Goal: Navigation & Orientation: Find specific page/section

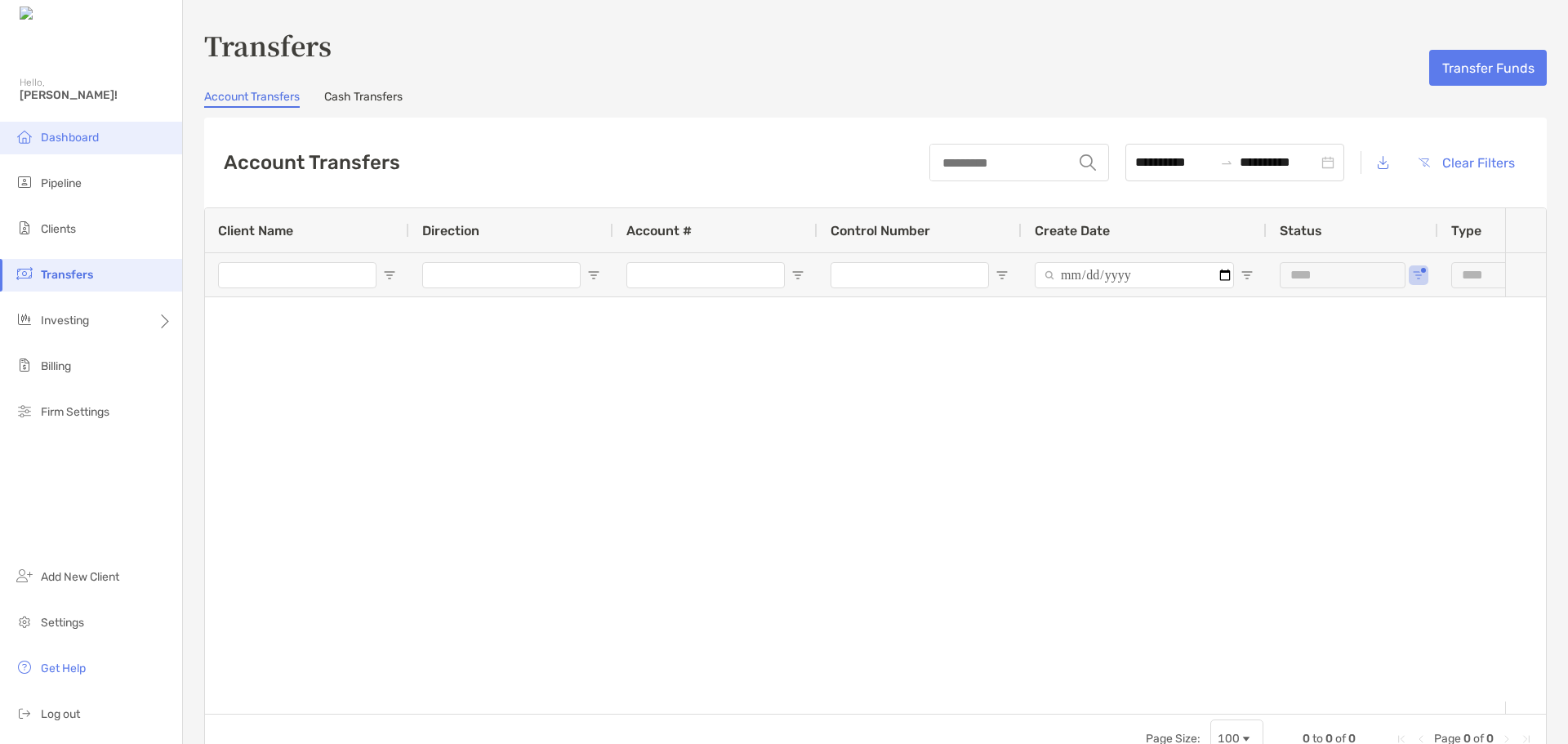
click at [41, 135] on span "Dashboard" at bounding box center [69, 137] width 58 height 14
click at [69, 138] on span "Dashboard" at bounding box center [69, 137] width 58 height 14
